Goal: Communication & Community: Answer question/provide support

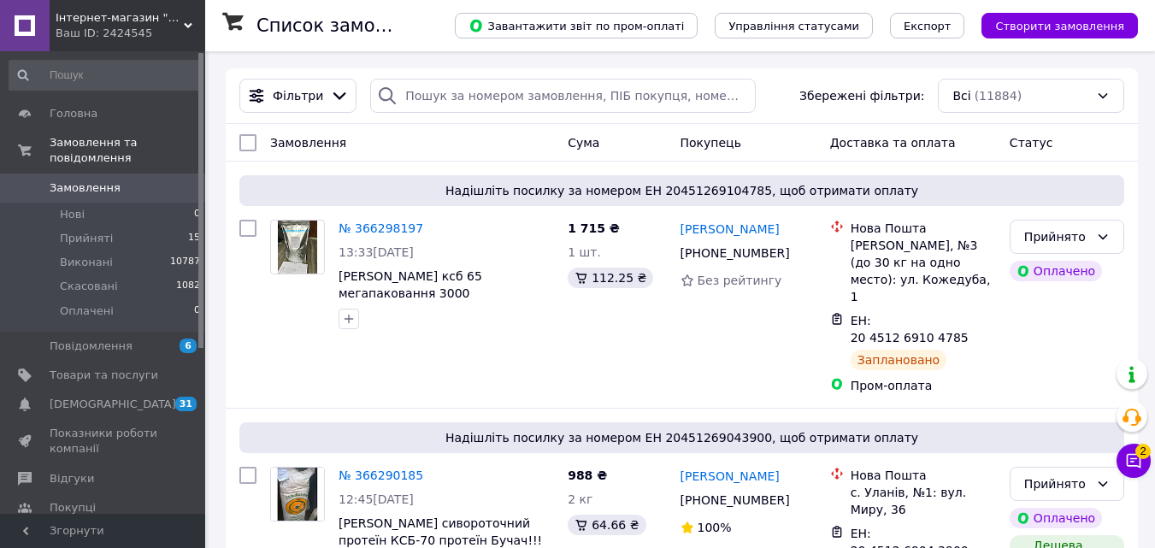
click at [1130, 471] on button "Чат з покупцем 2" at bounding box center [1134, 461] width 34 height 34
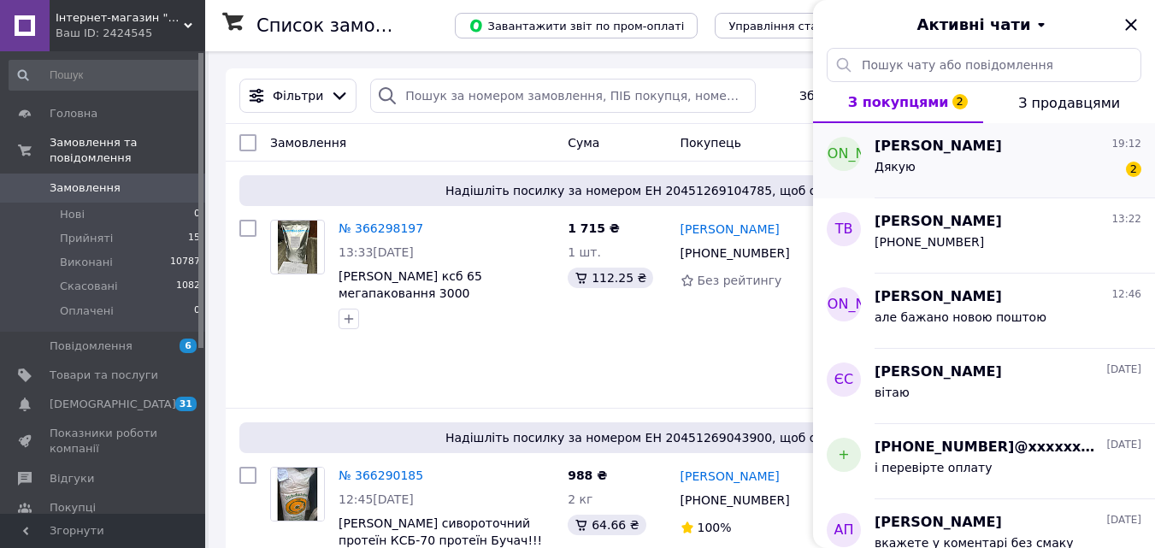
click at [927, 179] on div "Дякую 2" at bounding box center [1008, 169] width 267 height 27
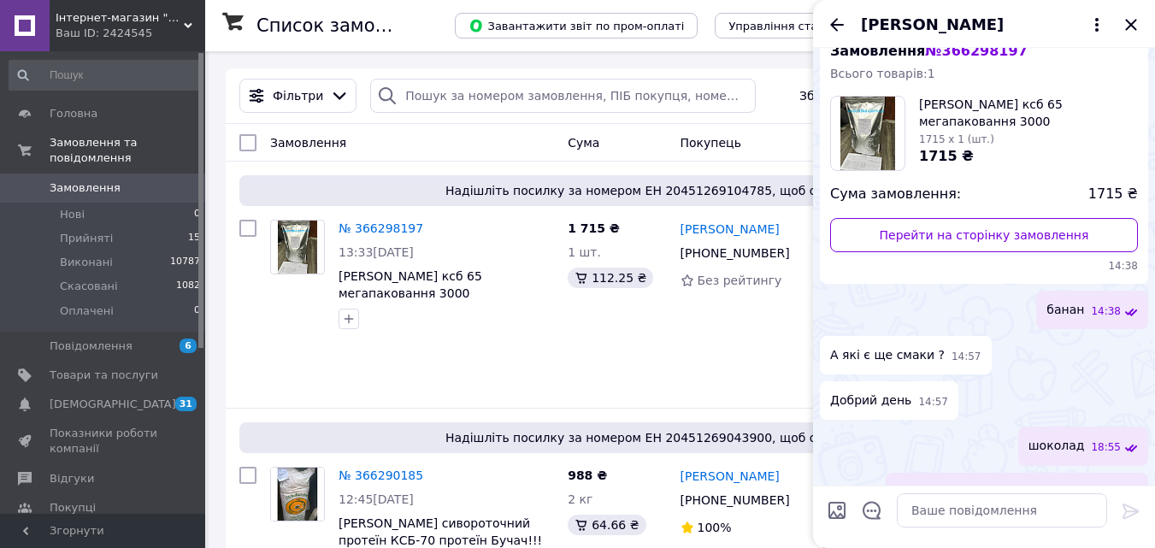
scroll to position [232, 0]
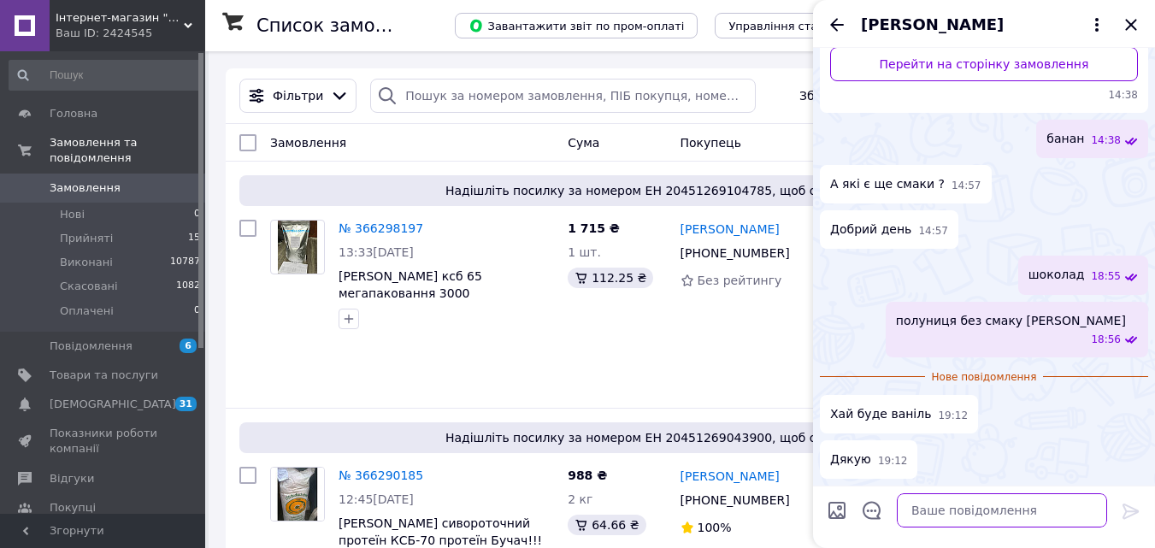
click at [949, 509] on textarea at bounding box center [1002, 510] width 210 height 34
type textarea "ок"
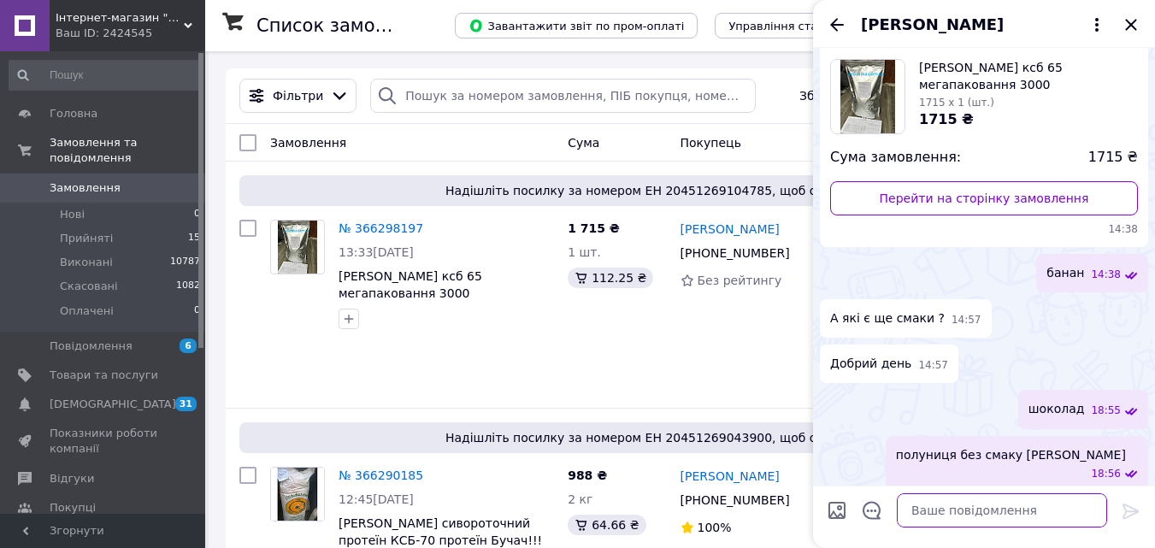
scroll to position [246, 0]
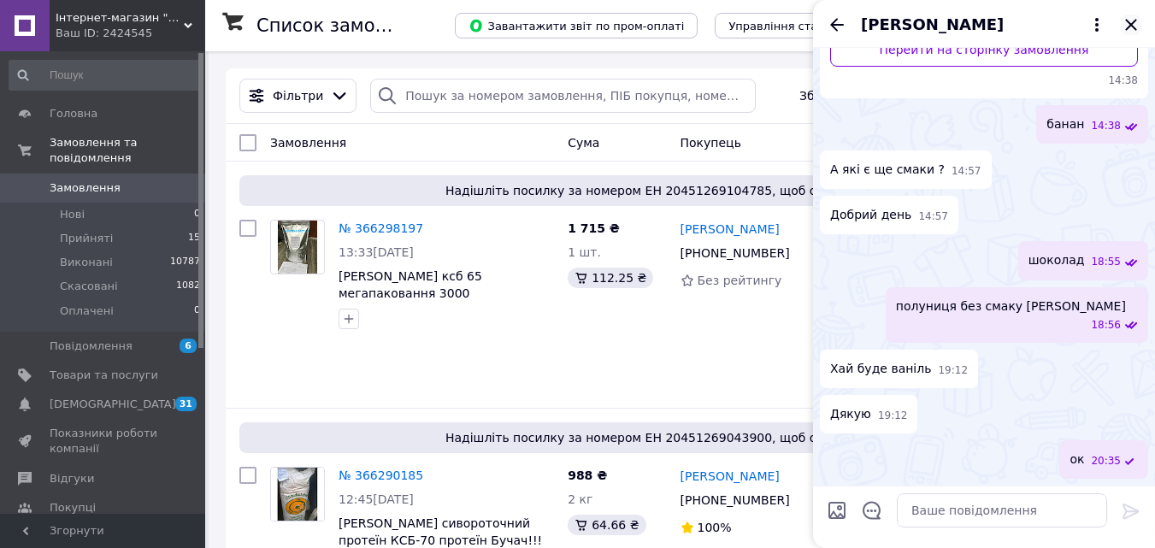
click at [1118, 27] on div "Наталья Терешонок" at bounding box center [984, 24] width 342 height 48
click at [1129, 25] on icon "Закрити" at bounding box center [1131, 25] width 21 height 21
